Goal: Task Accomplishment & Management: Use online tool/utility

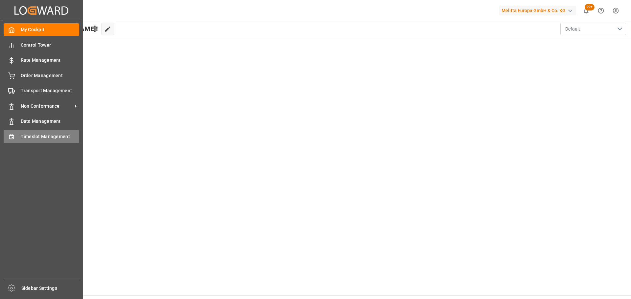
click at [36, 134] on span "Timeslot Management" at bounding box center [50, 136] width 59 height 7
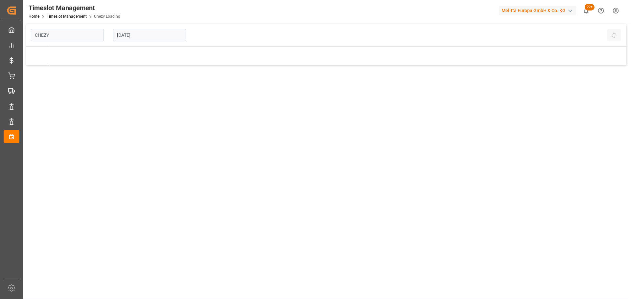
type input "Chezy Loading"
